Goal: Information Seeking & Learning: Learn about a topic

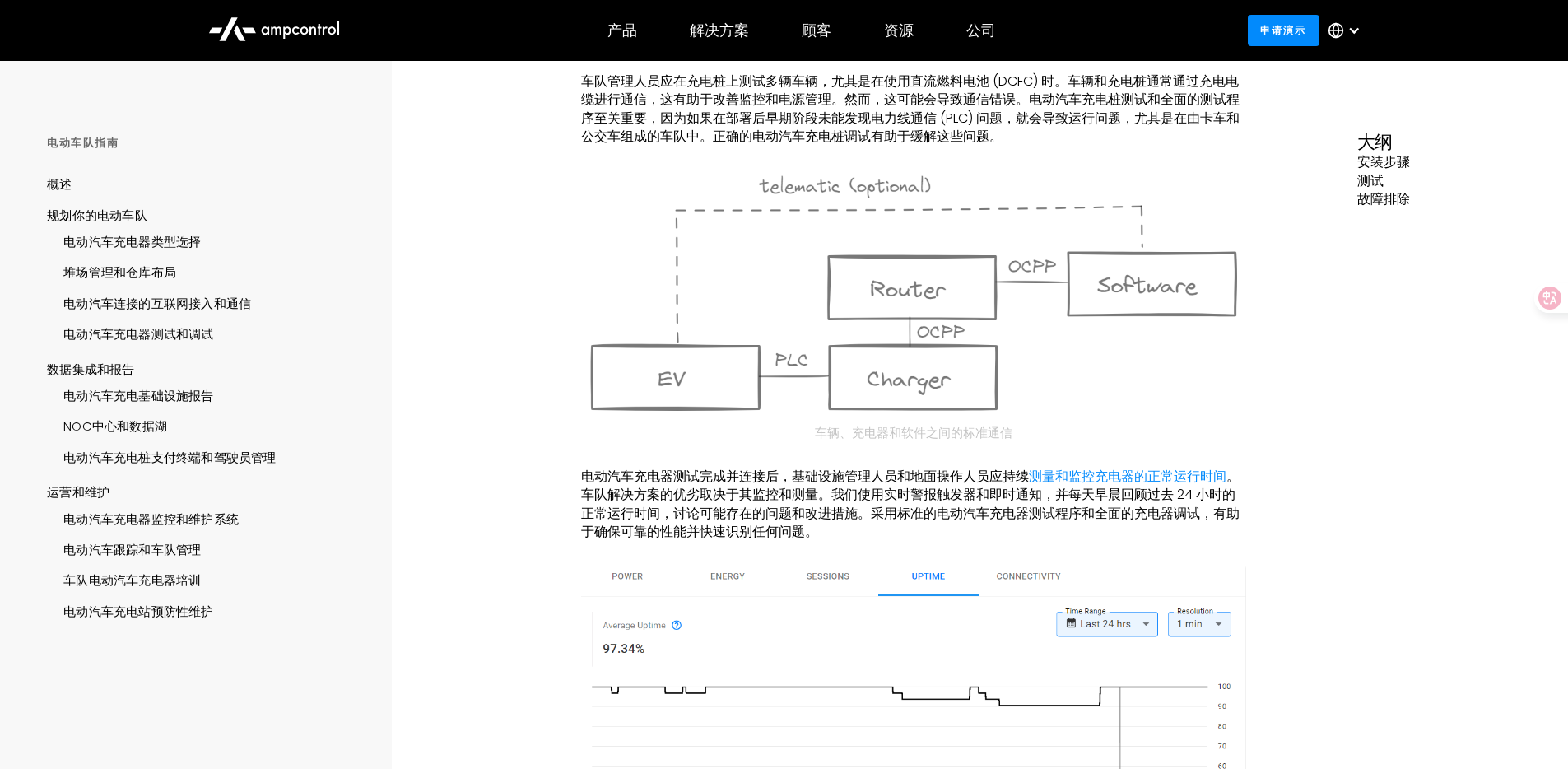
scroll to position [735, 0]
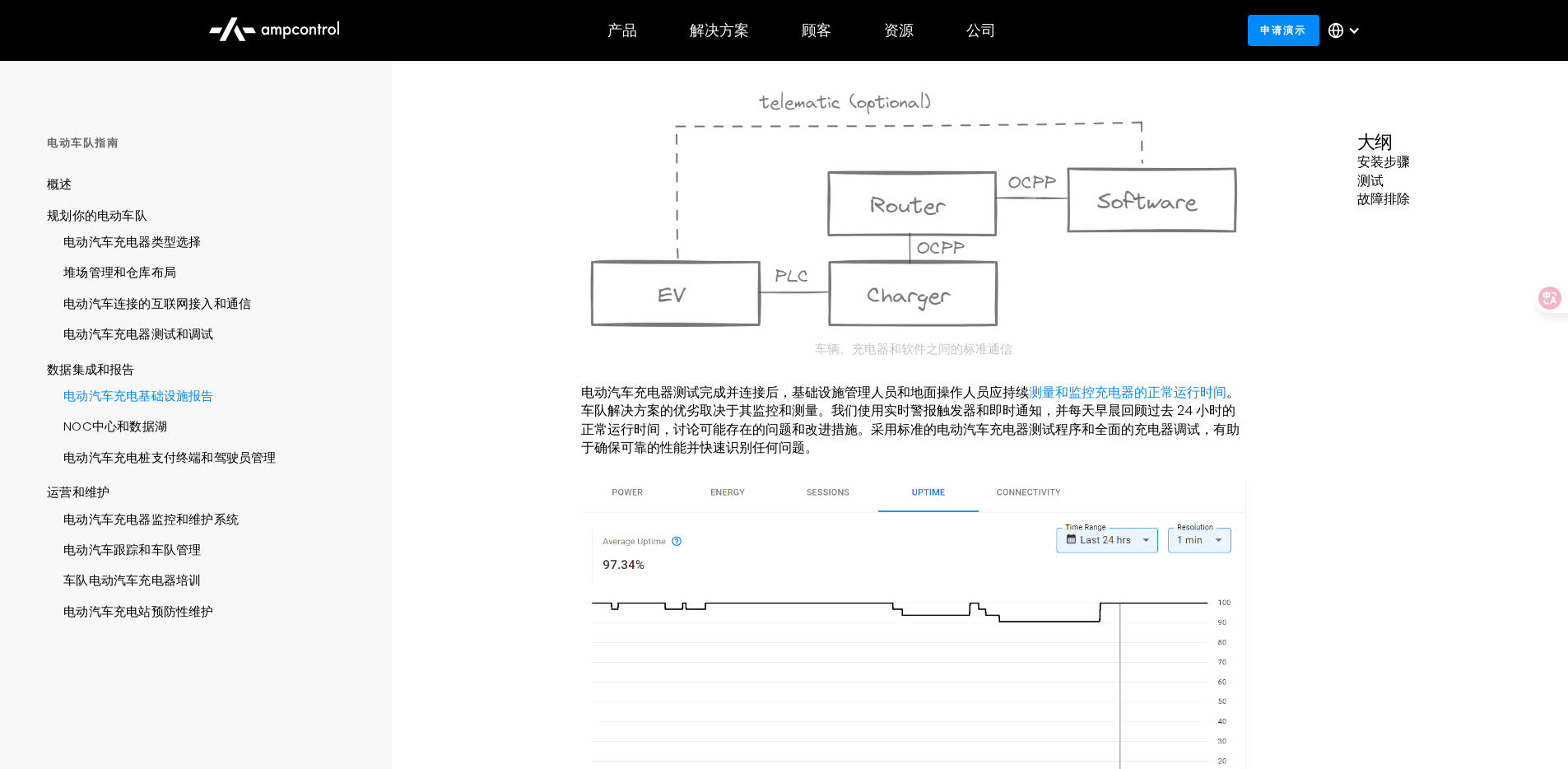
click at [194, 390] on font "电动汽车充电基础设施报告" at bounding box center [138, 396] width 149 height 18
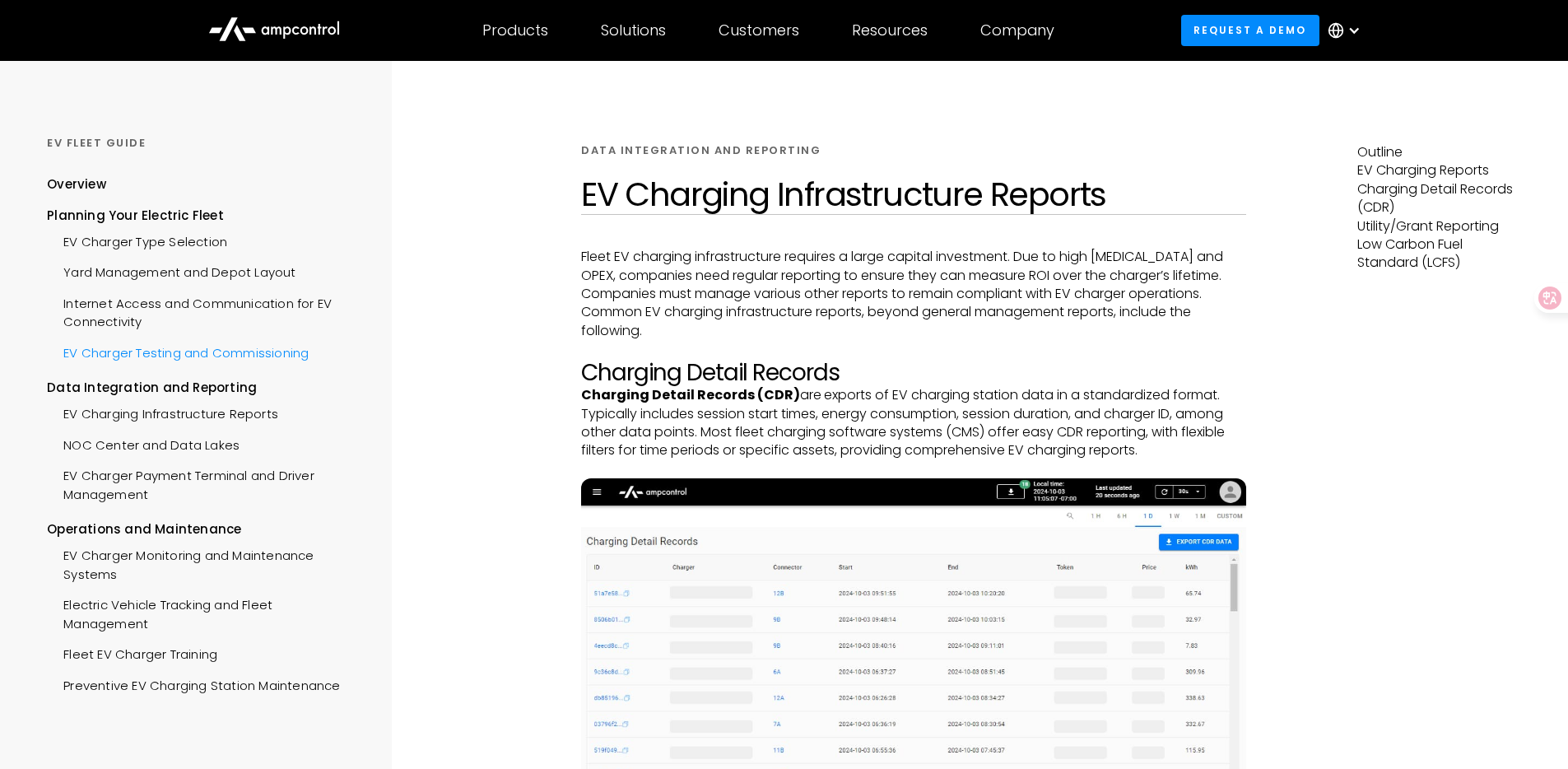
click at [207, 345] on div "EV Charger Testing and Commissioning" at bounding box center [178, 351] width 262 height 30
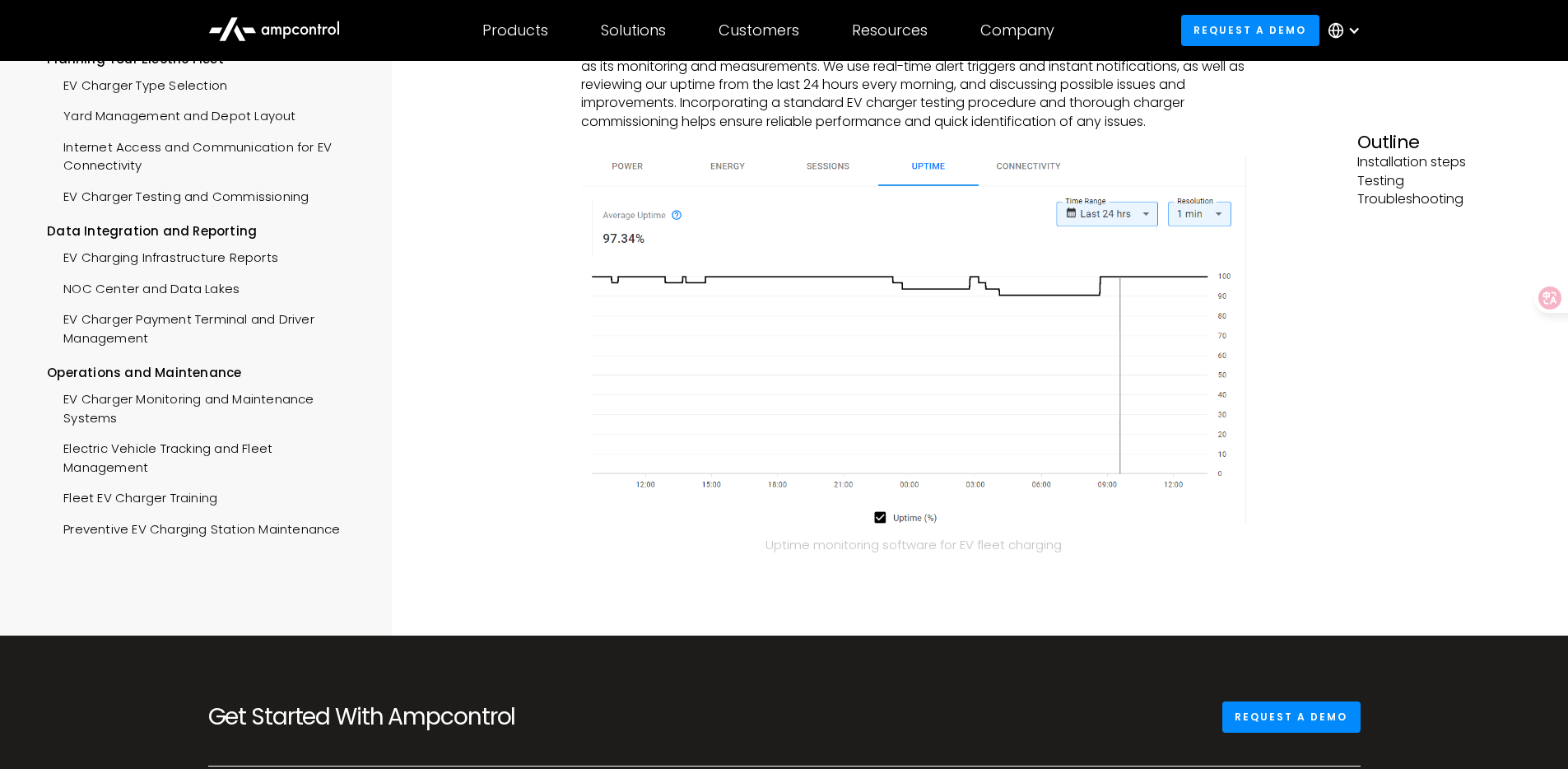
scroll to position [1312, 0]
